Goal: Find contact information: Find contact information

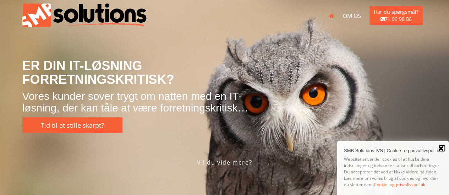
click at [441, 146] on link "Close" at bounding box center [441, 148] width 7 height 7
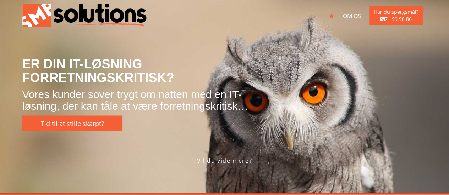
scroll to position [1, 0]
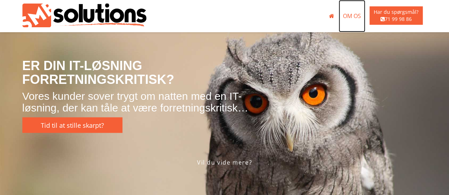
click at [350, 14] on link "Om os" at bounding box center [351, 16] width 27 height 32
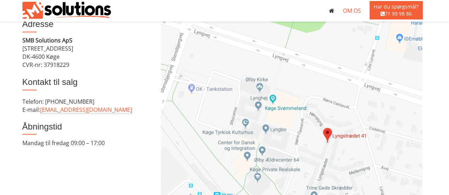
scroll to position [579, 0]
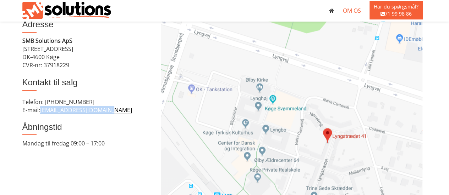
drag, startPoint x: 114, startPoint y: 108, endPoint x: 42, endPoint y: 112, distance: 72.9
click at [42, 112] on div "E-mail: kontakt@smbsolutions.dk" at bounding box center [86, 110] width 128 height 8
copy link "kontakt@smbsolutions.dk"
